Goal: Task Accomplishment & Management: Manage account settings

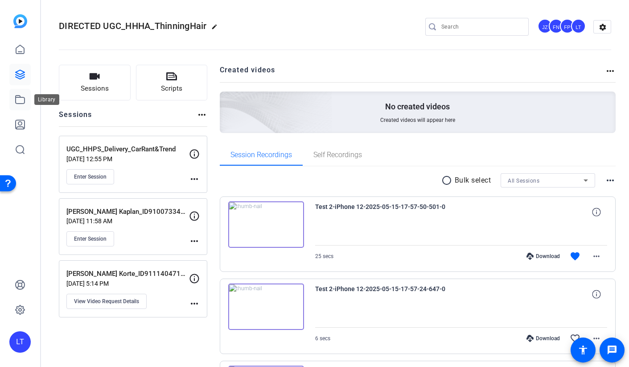
click at [20, 98] on icon at bounding box center [20, 99] width 11 height 11
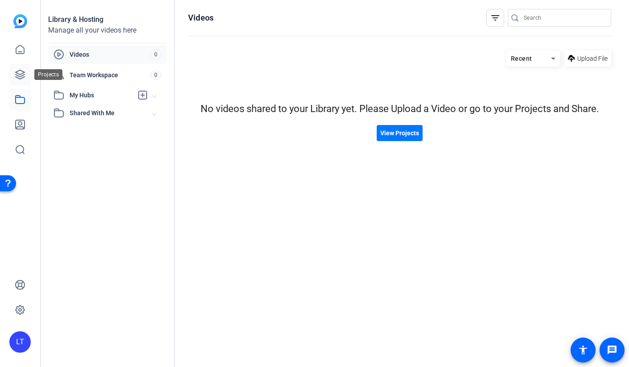
click at [22, 76] on icon at bounding box center [20, 74] width 9 height 9
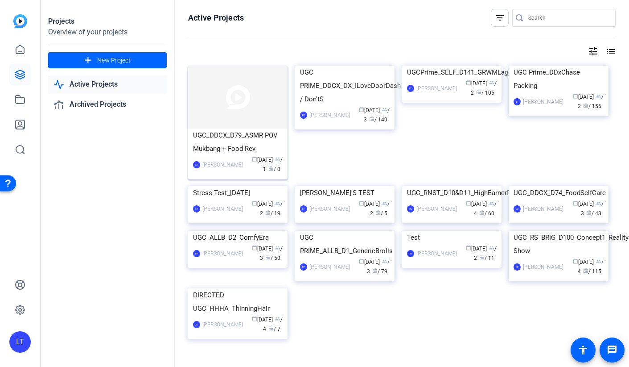
click at [229, 103] on img at bounding box center [237, 97] width 99 height 63
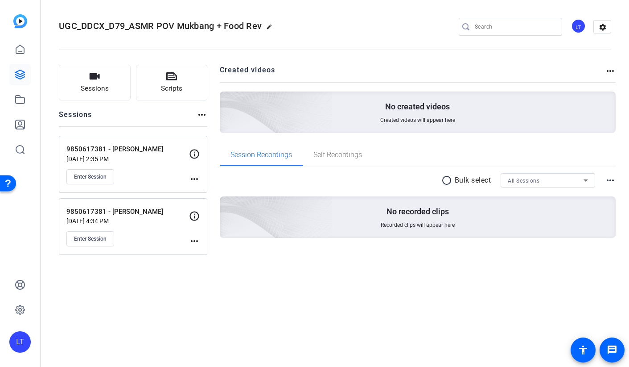
click at [195, 240] on mat-icon "more_horiz" at bounding box center [194, 241] width 11 height 11
click at [207, 250] on span "Edit Session" at bounding box center [216, 254] width 41 height 11
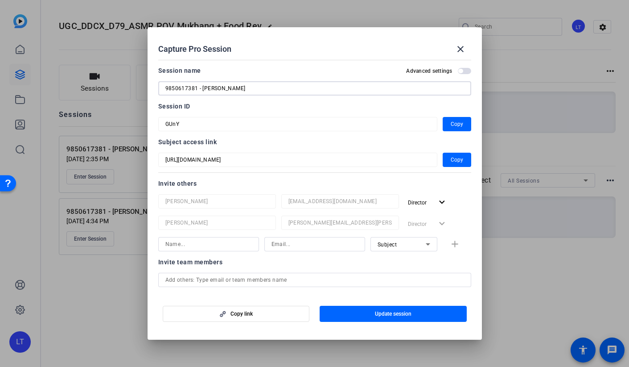
drag, startPoint x: 231, startPoint y: 86, endPoint x: 202, endPoint y: 83, distance: 29.1
click at [202, 83] on input "9850617381 - [PERSON_NAME]" at bounding box center [314, 88] width 299 height 11
paste input "Down"
type input "9850617381 - [PERSON_NAME]"
click at [417, 317] on span "button" at bounding box center [393, 313] width 147 height 21
